Goal: Find specific page/section: Find specific page/section

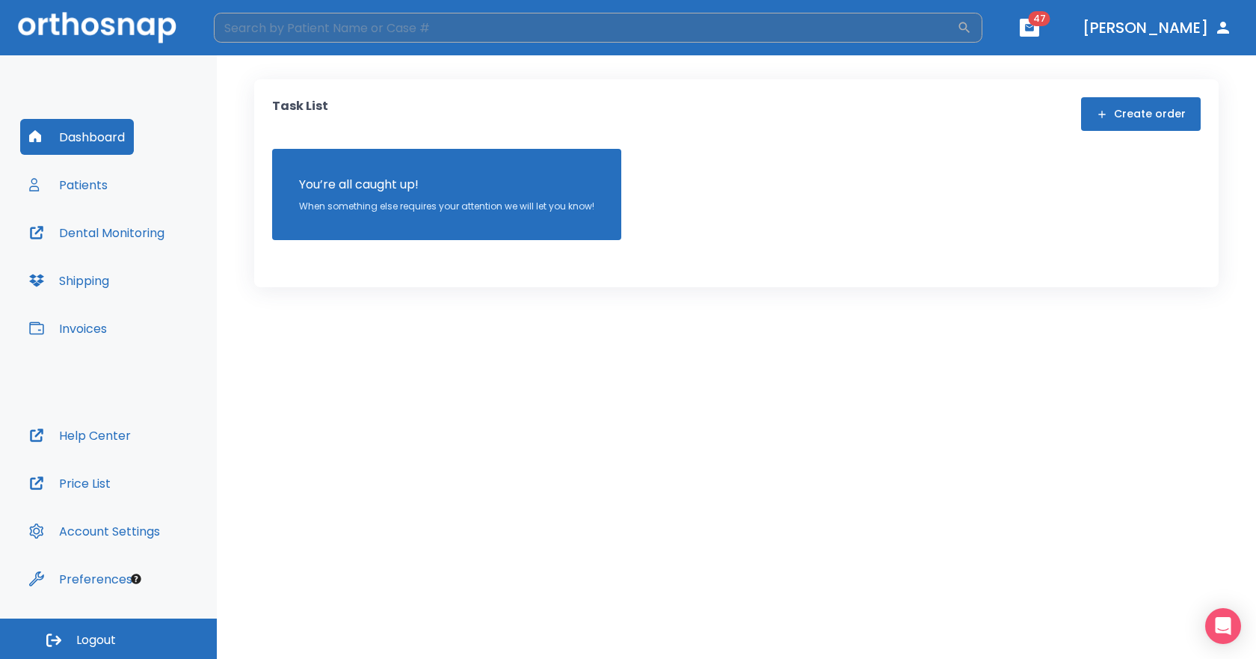
click at [284, 27] on input "search" at bounding box center [585, 28] width 743 height 30
type input "aleja"
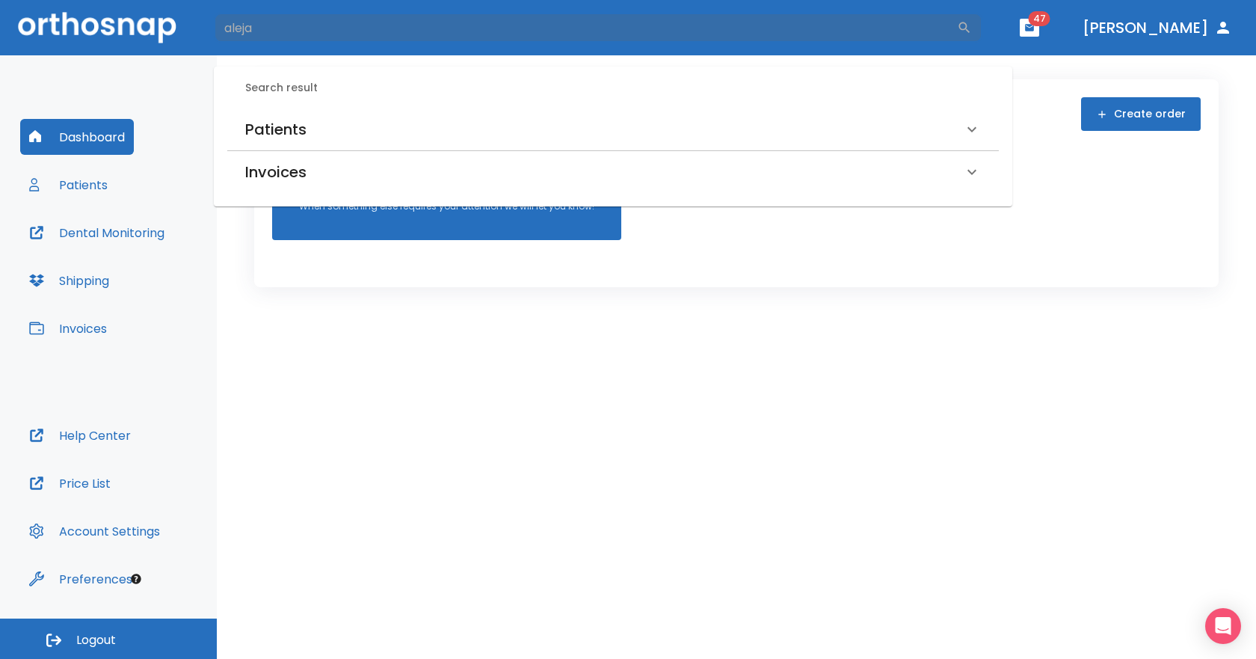
click at [284, 132] on h6 "Patients" at bounding box center [275, 129] width 61 height 24
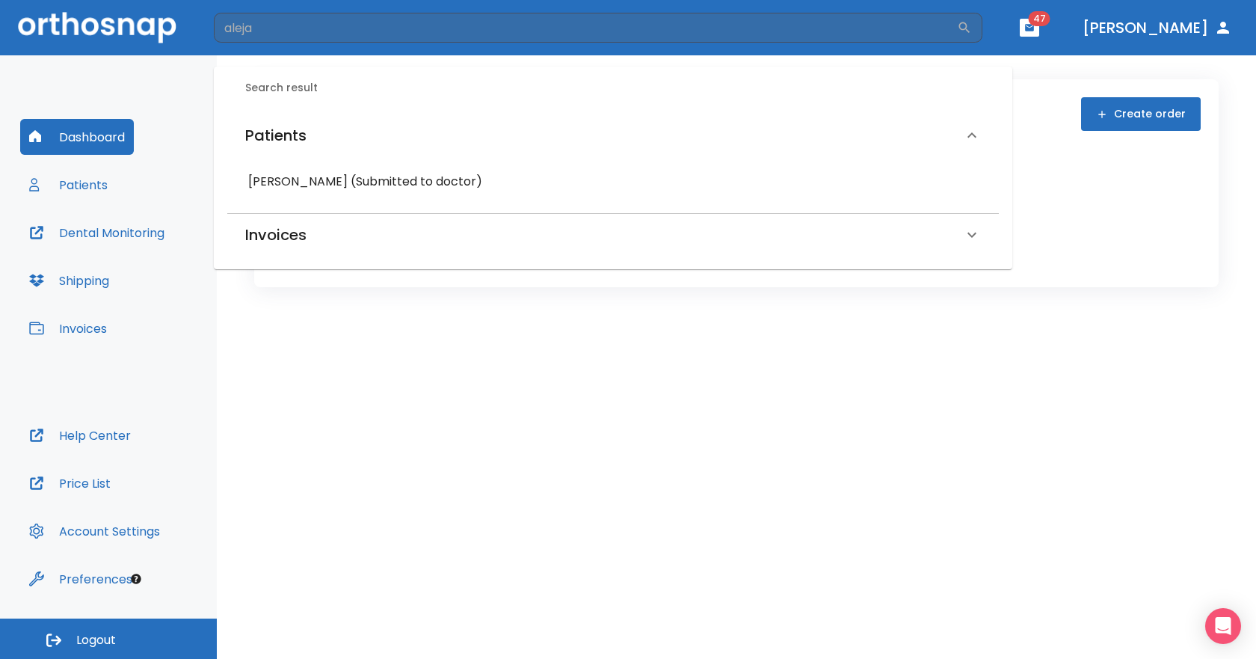
click at [298, 175] on h6 "[PERSON_NAME] (Submitted to doctor)" at bounding box center [613, 181] width 730 height 21
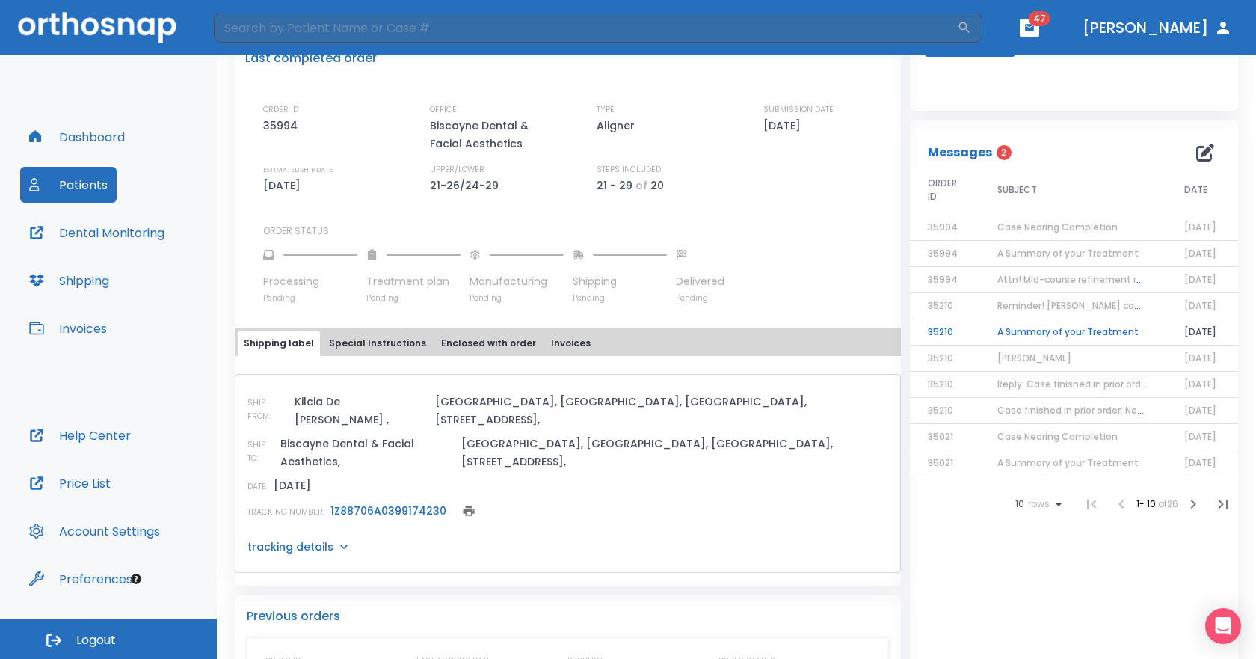
scroll to position [449, 0]
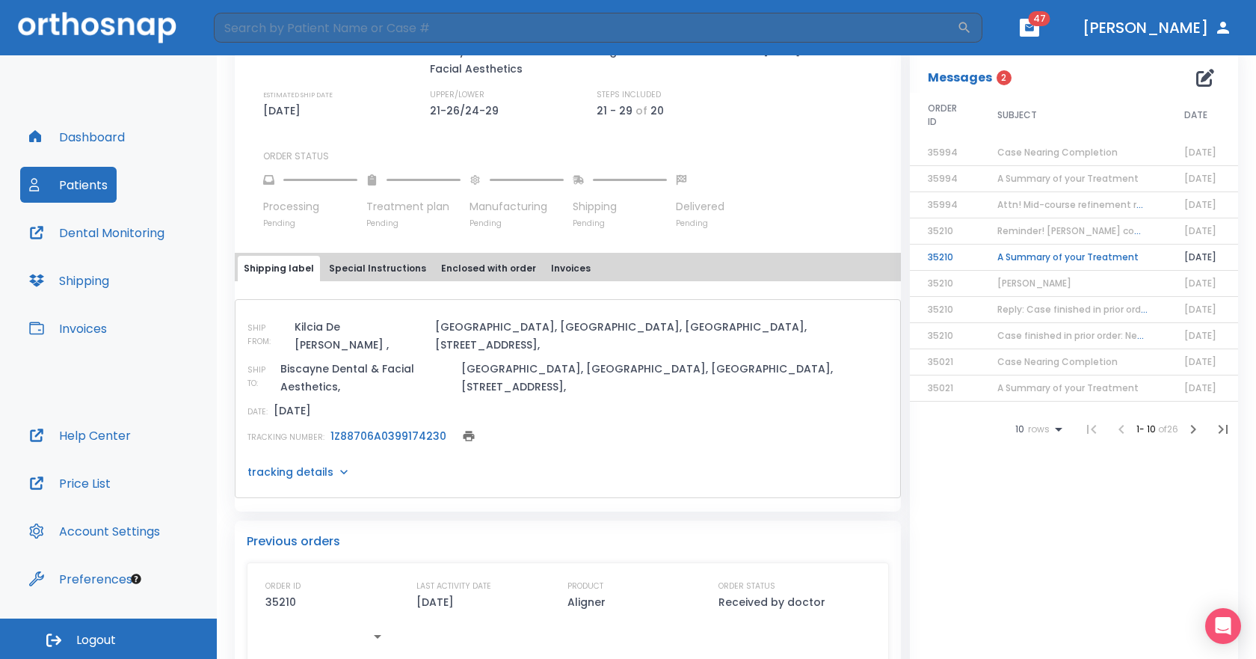
click at [369, 429] on link "1Z88706A0399174230" at bounding box center [389, 436] width 116 height 15
